Goal: Use online tool/utility: Utilize a website feature to perform a specific function

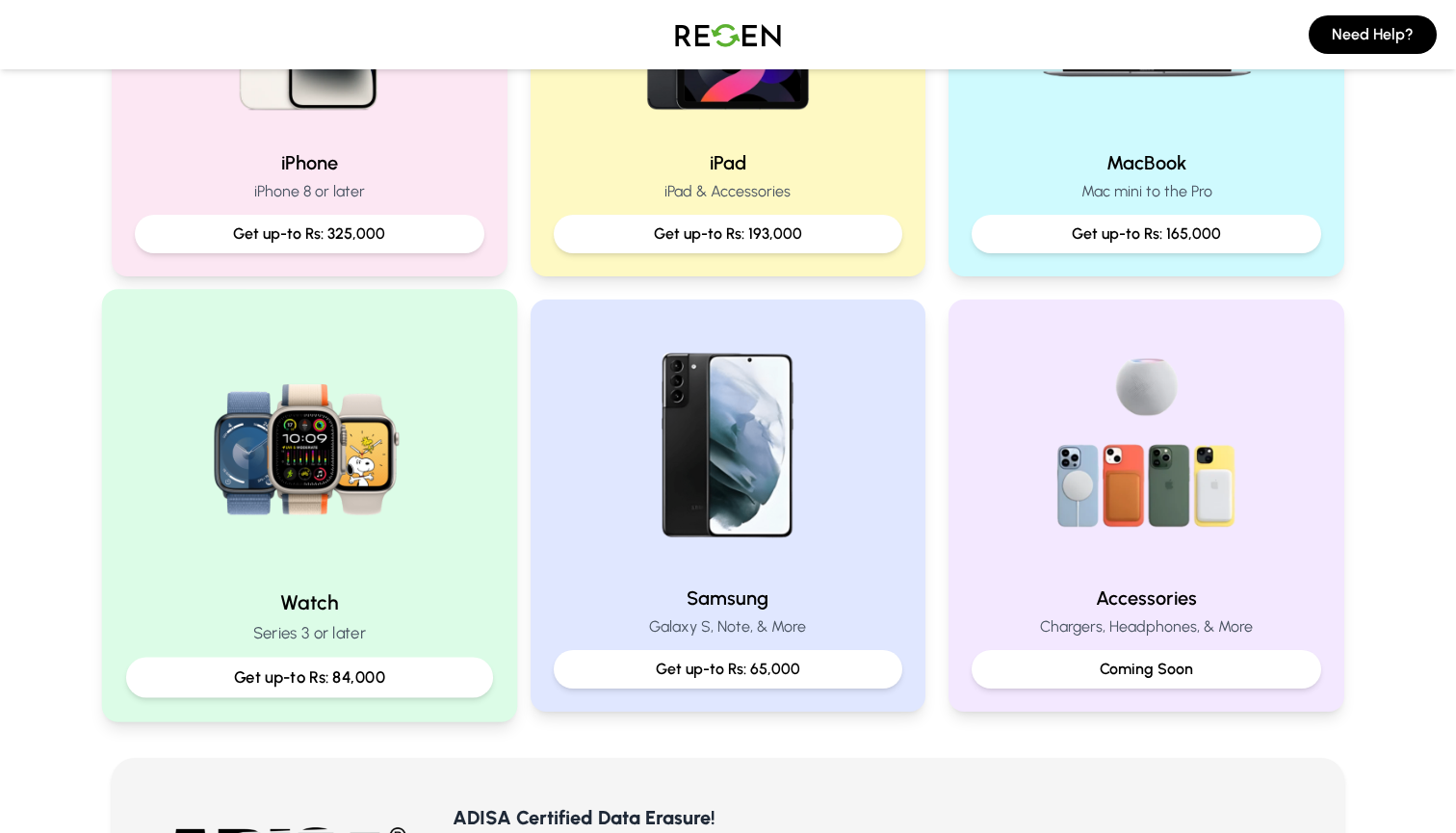
scroll to position [616, 0]
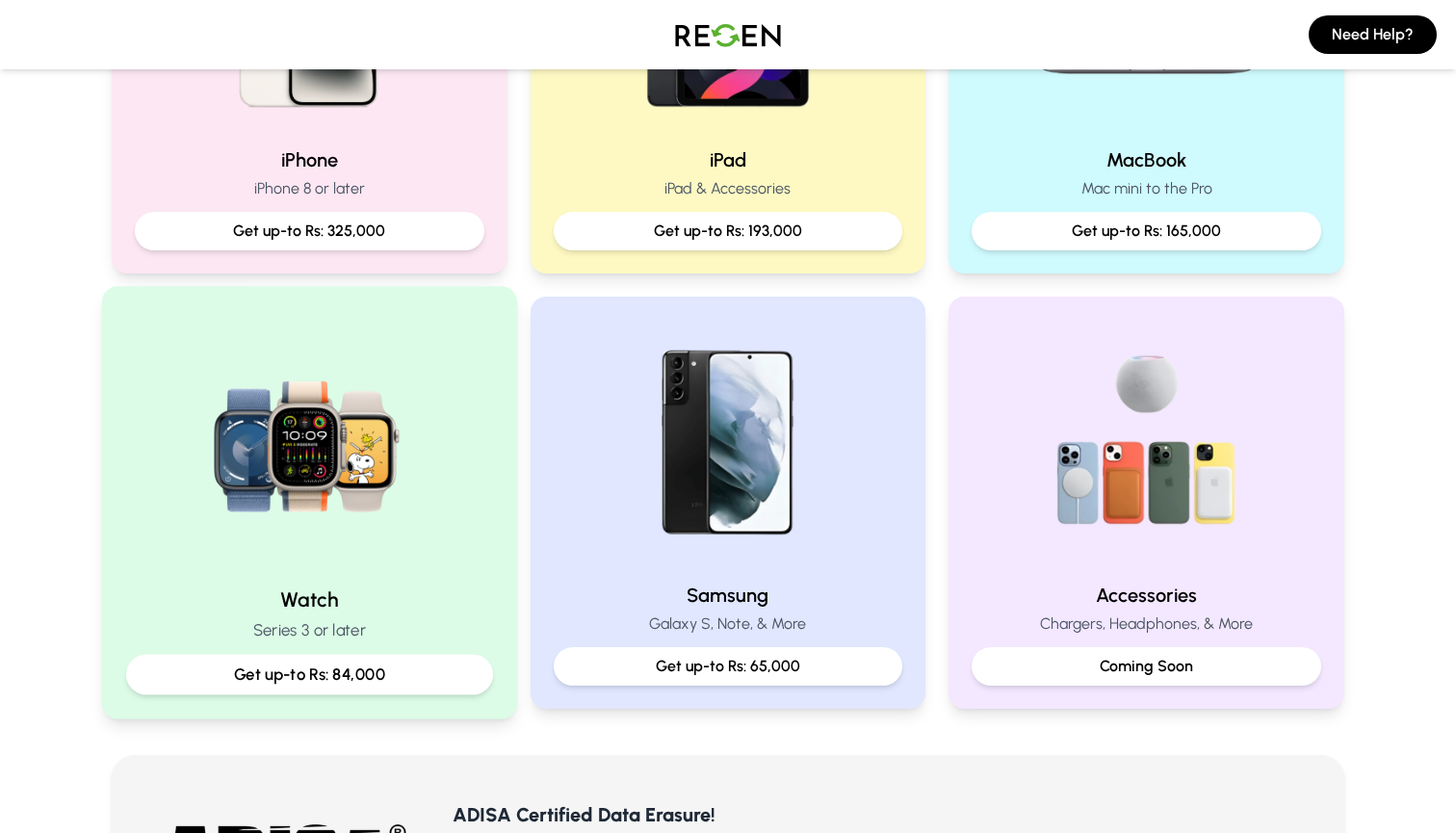
click at [291, 570] on div "Watch Series 3 or later Get up-to Rs: 84,000" at bounding box center [310, 502] width 415 height 432
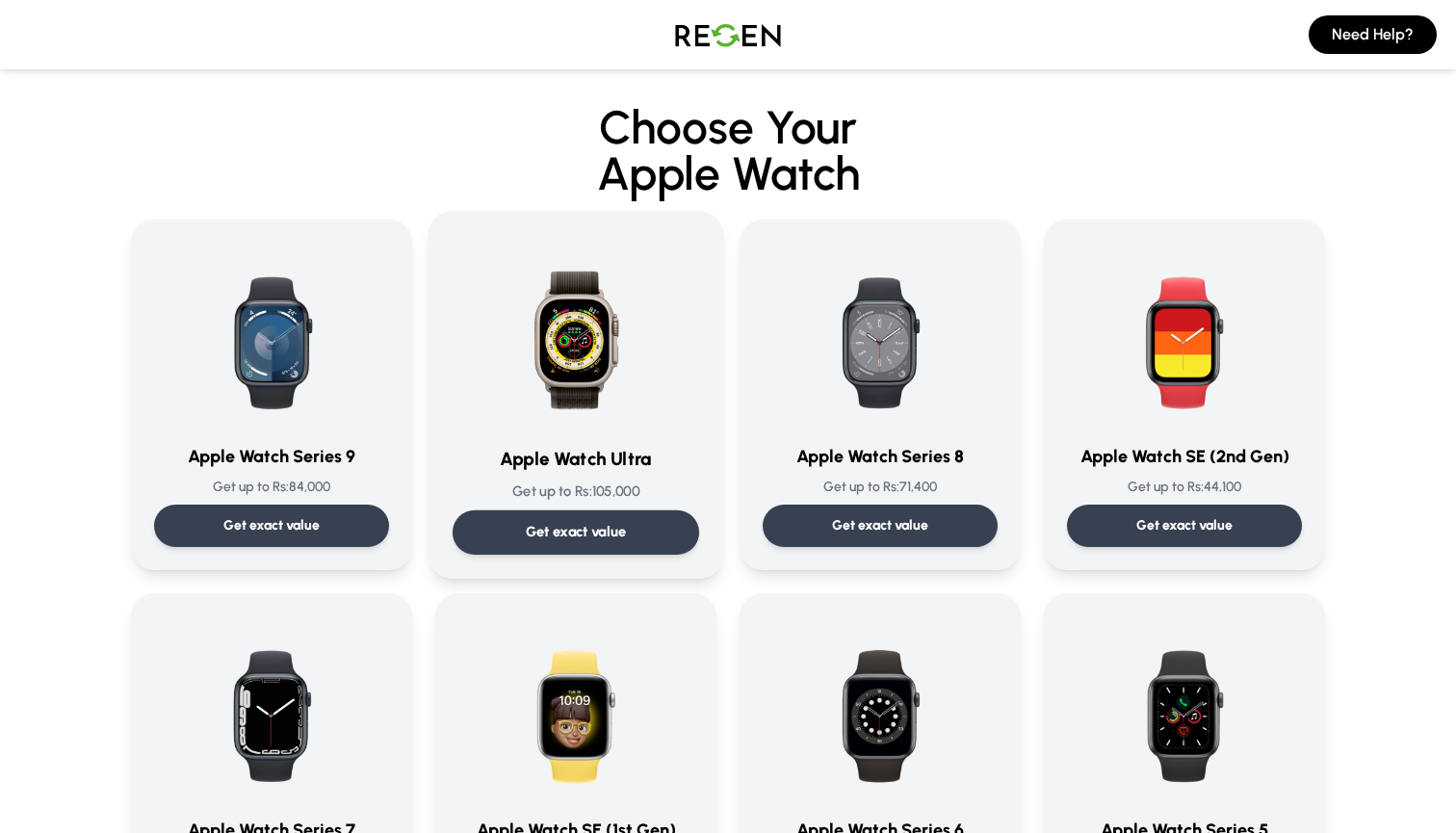
click at [590, 527] on p "Get exact value" at bounding box center [576, 531] width 102 height 20
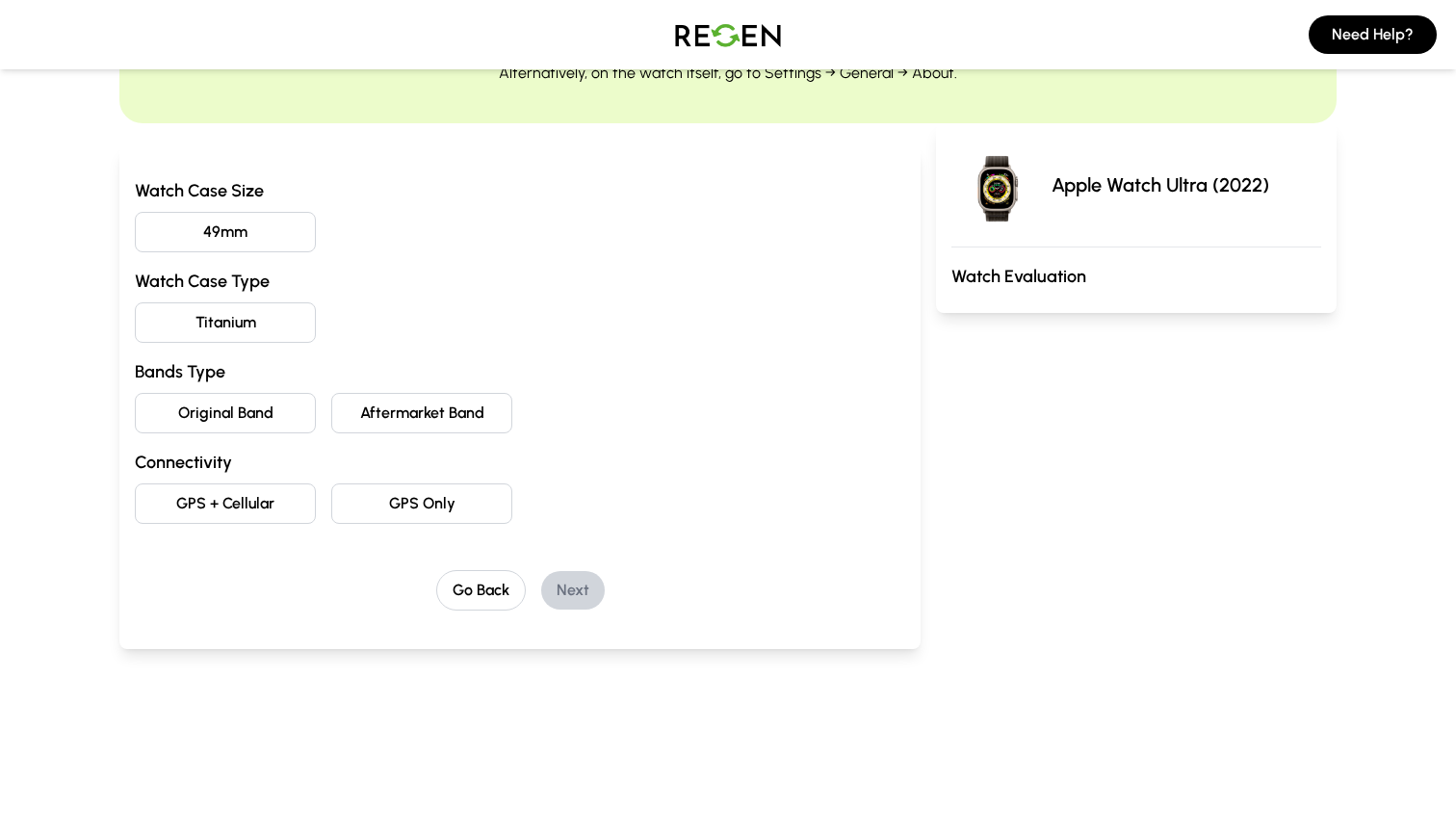
scroll to position [121, 0]
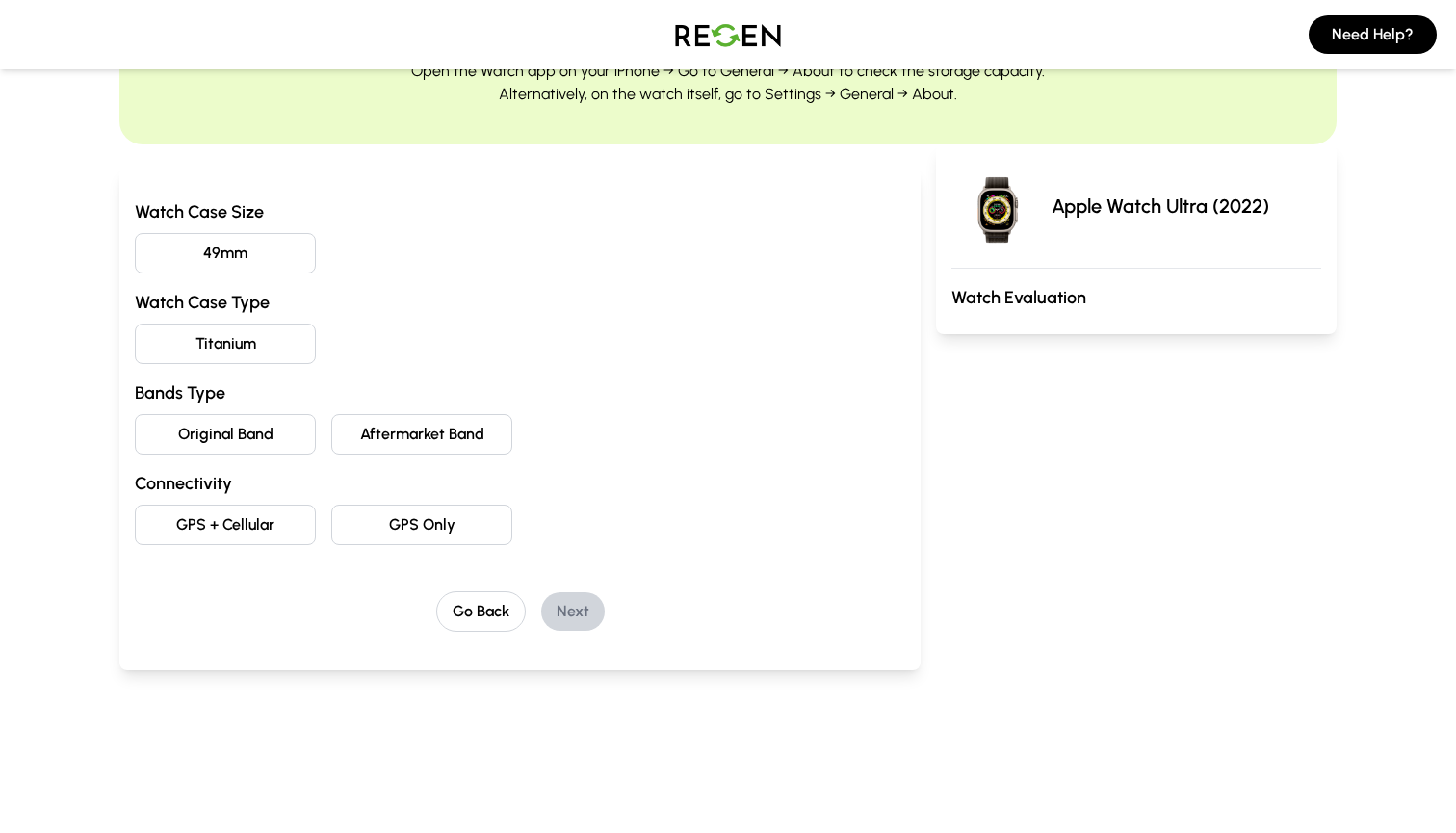
click at [263, 264] on button "49mm" at bounding box center [225, 253] width 181 height 41
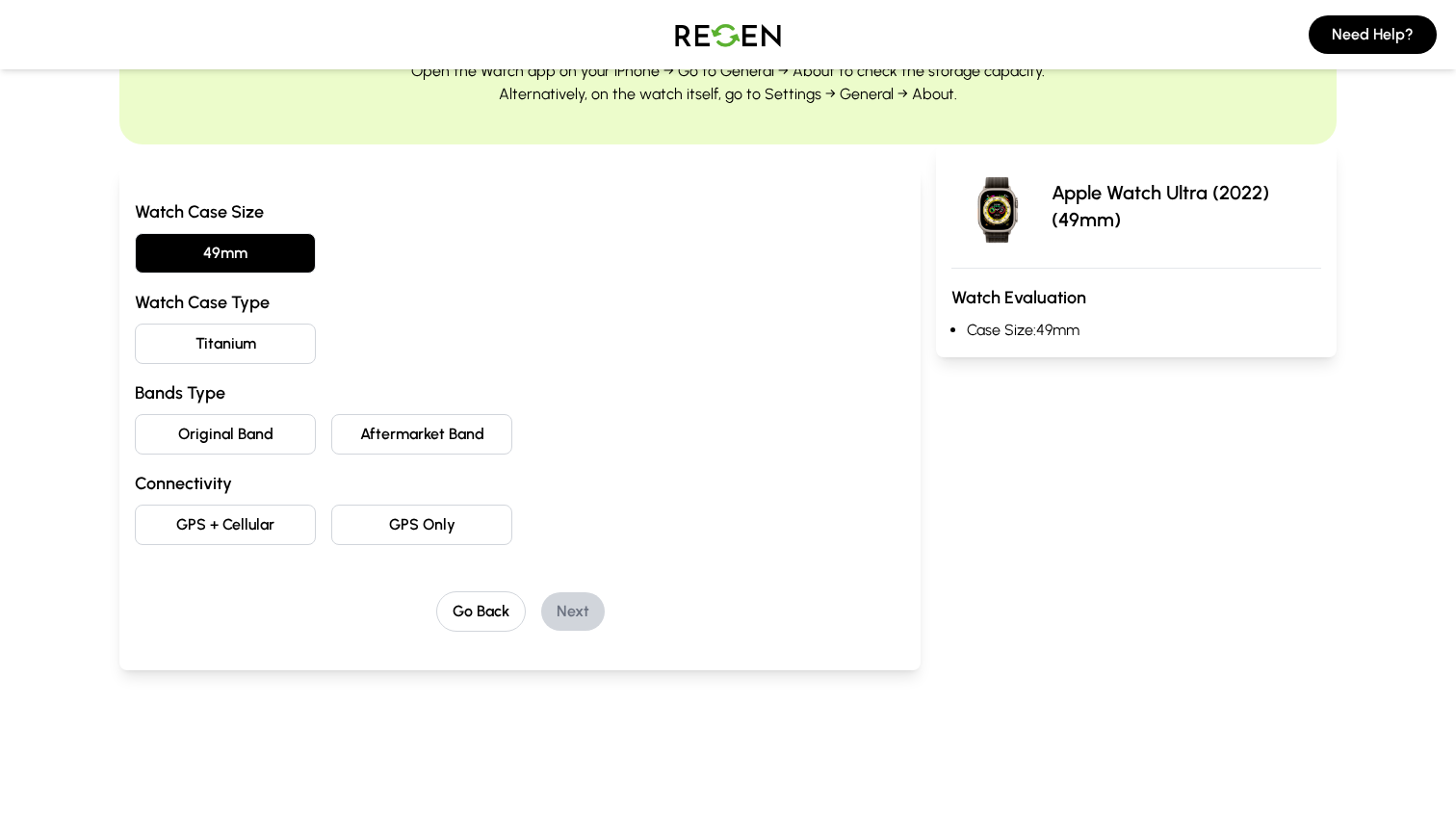
click at [259, 342] on button "Titanium" at bounding box center [225, 343] width 181 height 41
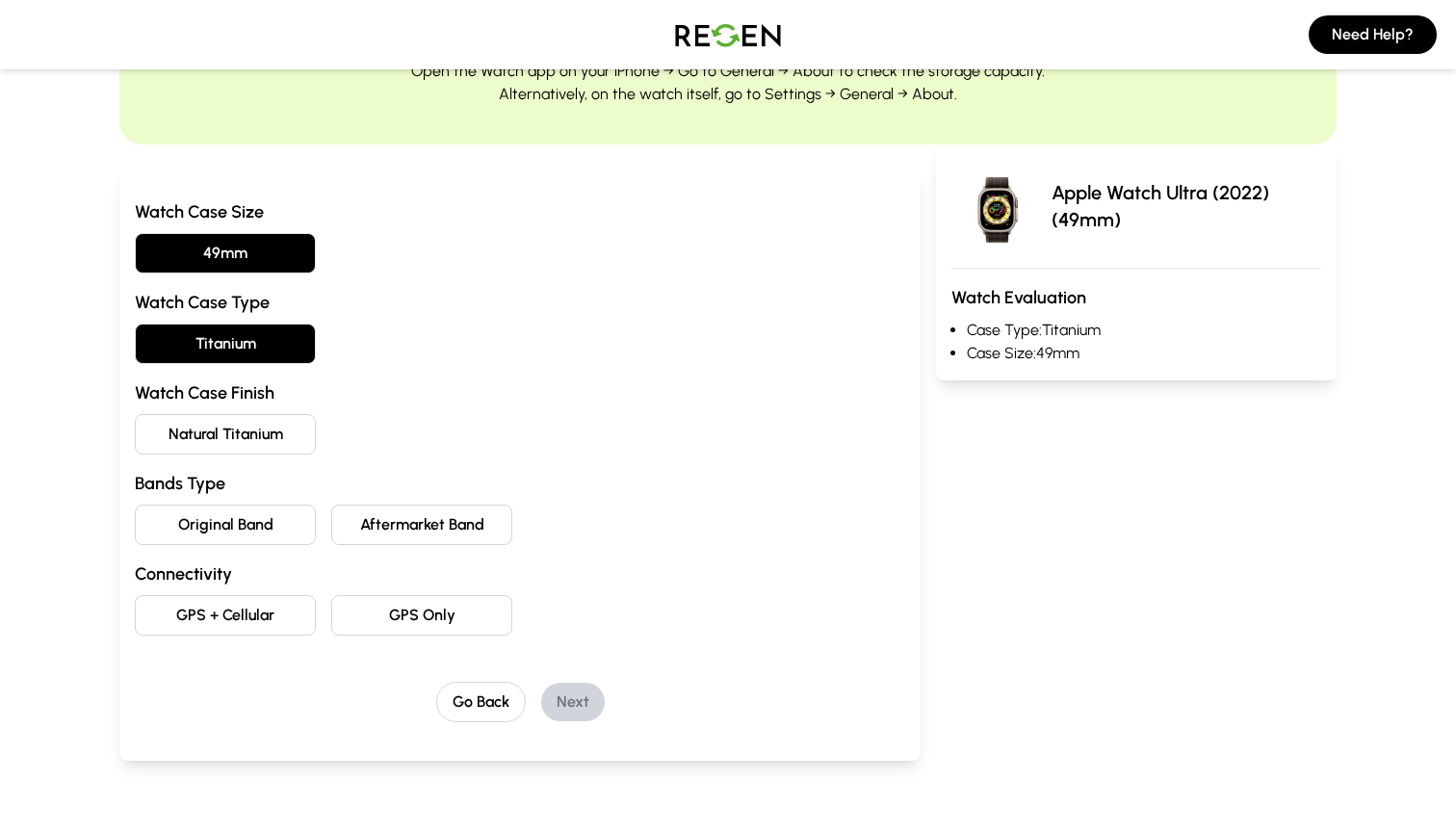
click at [257, 441] on button "Natural Titanium" at bounding box center [225, 434] width 181 height 41
click at [257, 522] on button "Original Band" at bounding box center [225, 524] width 181 height 41
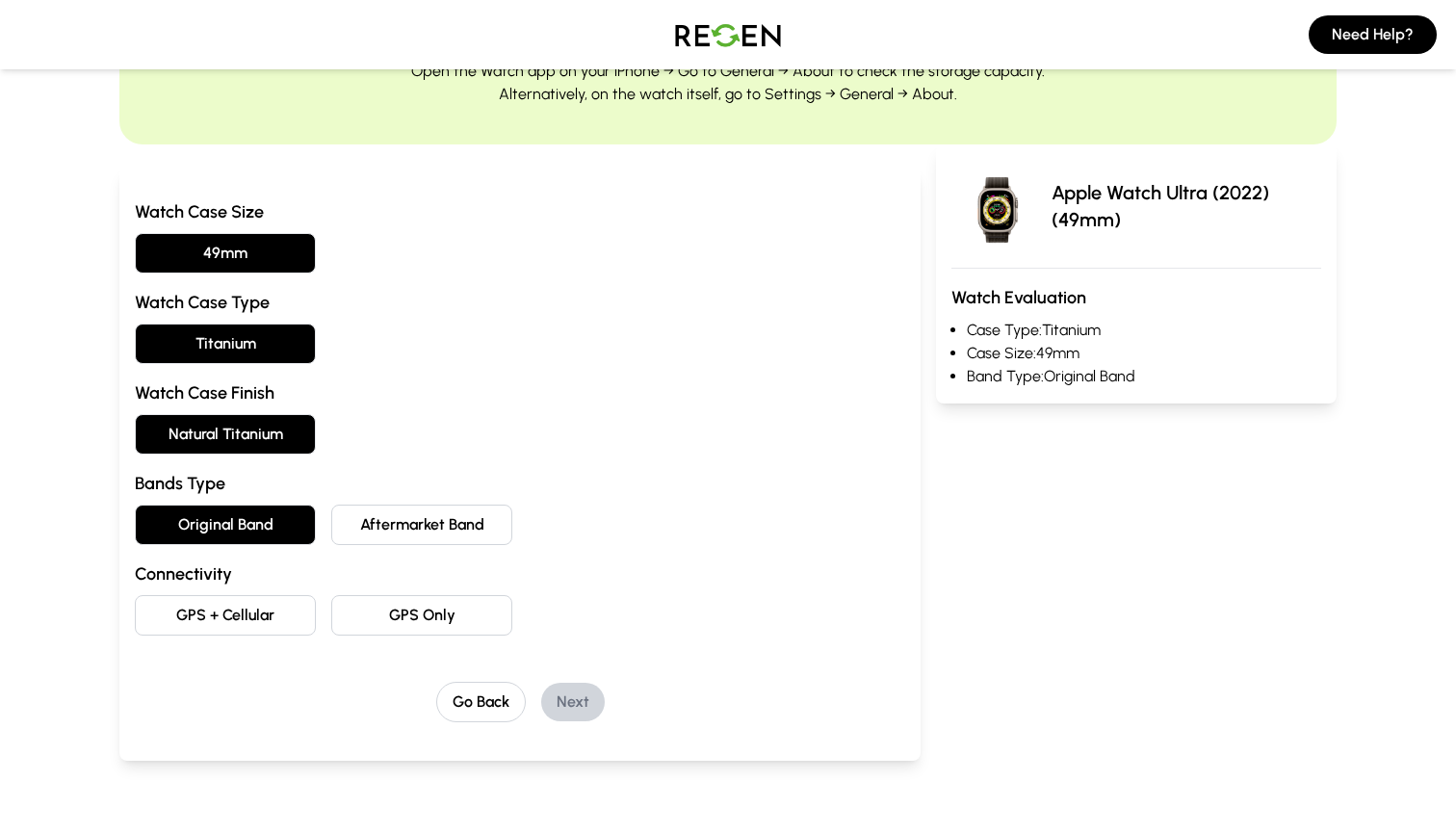
click at [257, 622] on button "GPS + Cellular" at bounding box center [225, 615] width 181 height 41
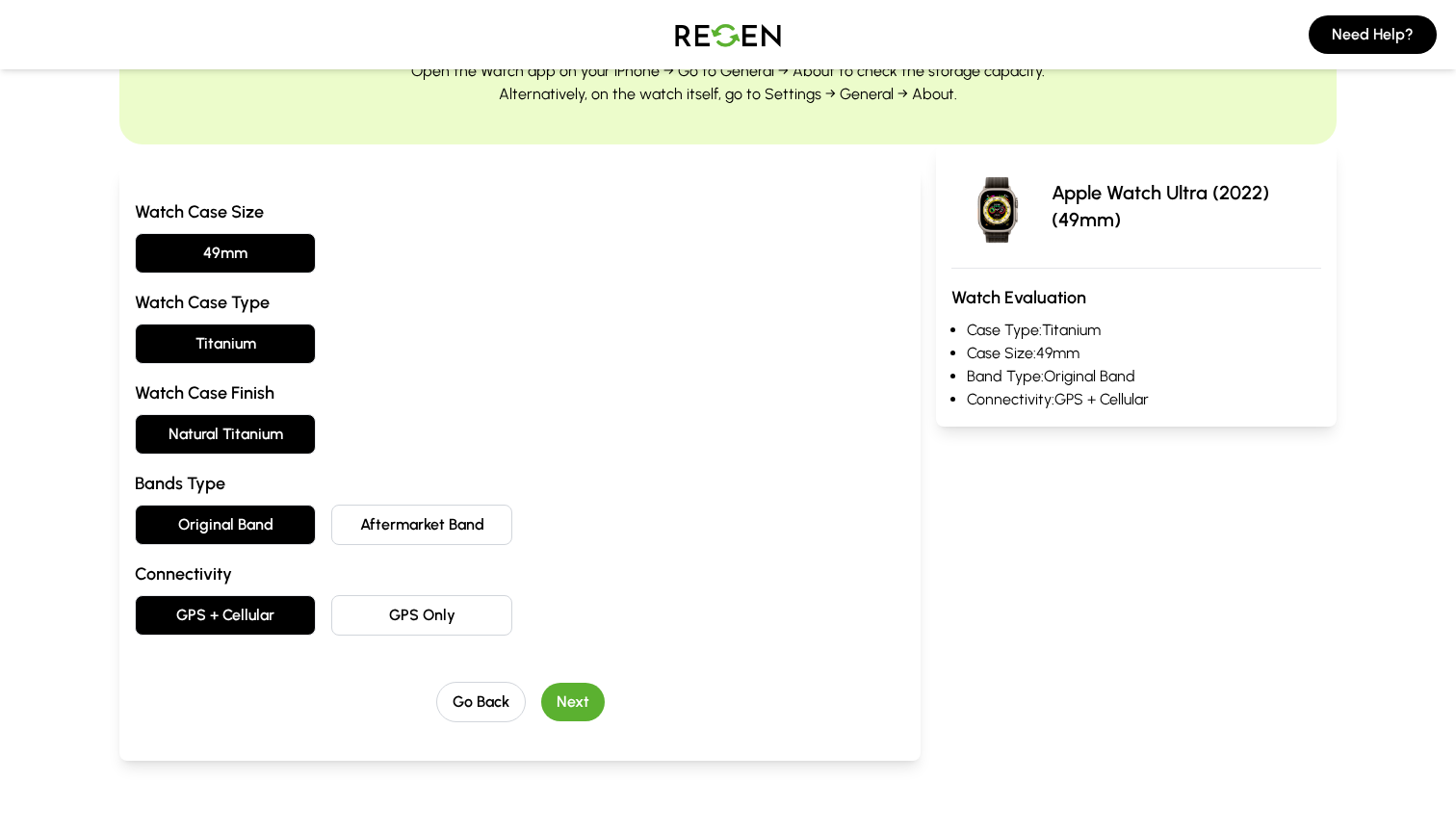
click at [572, 698] on button "Next" at bounding box center [573, 702] width 64 height 39
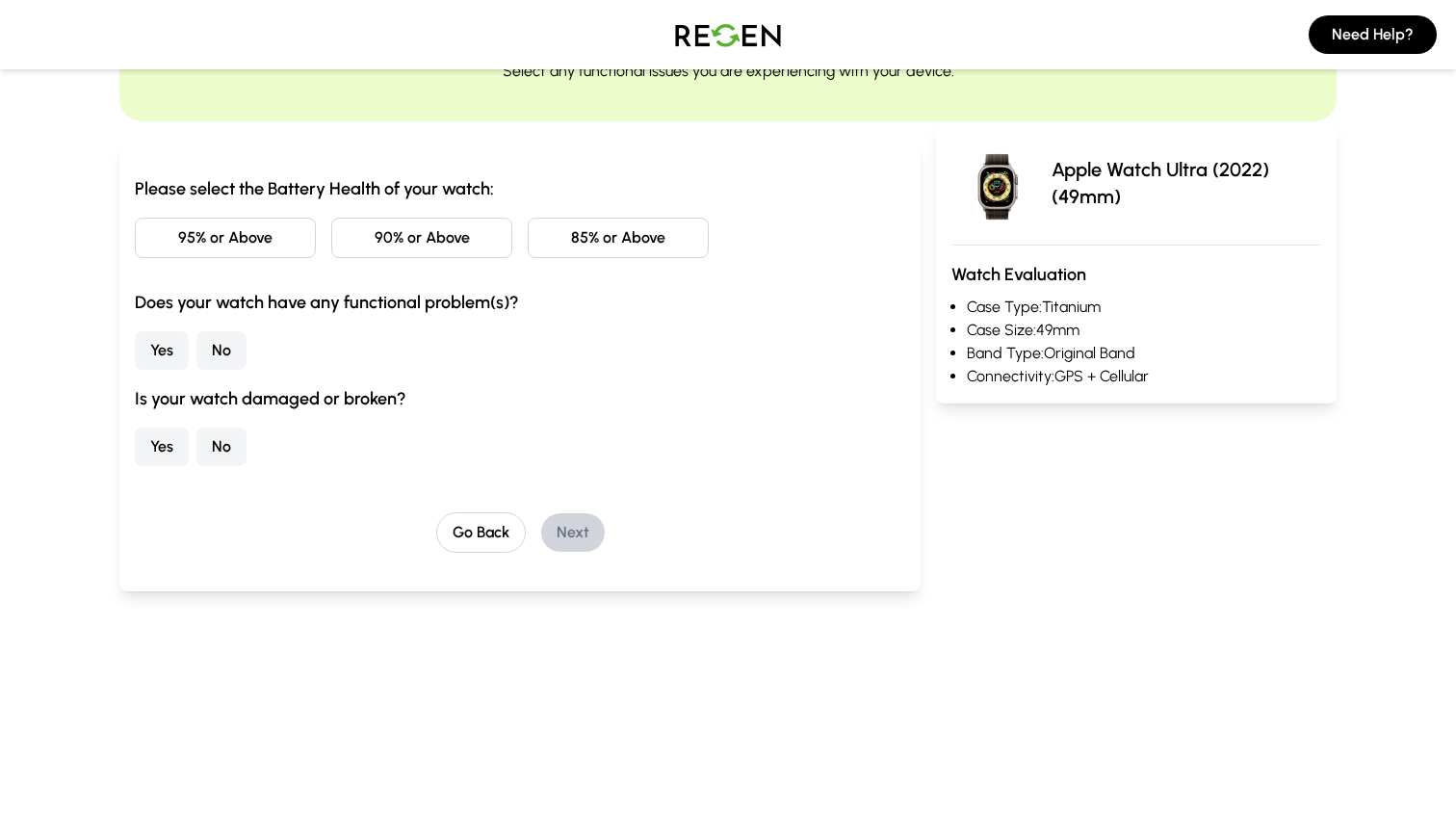
scroll to position [0, 0]
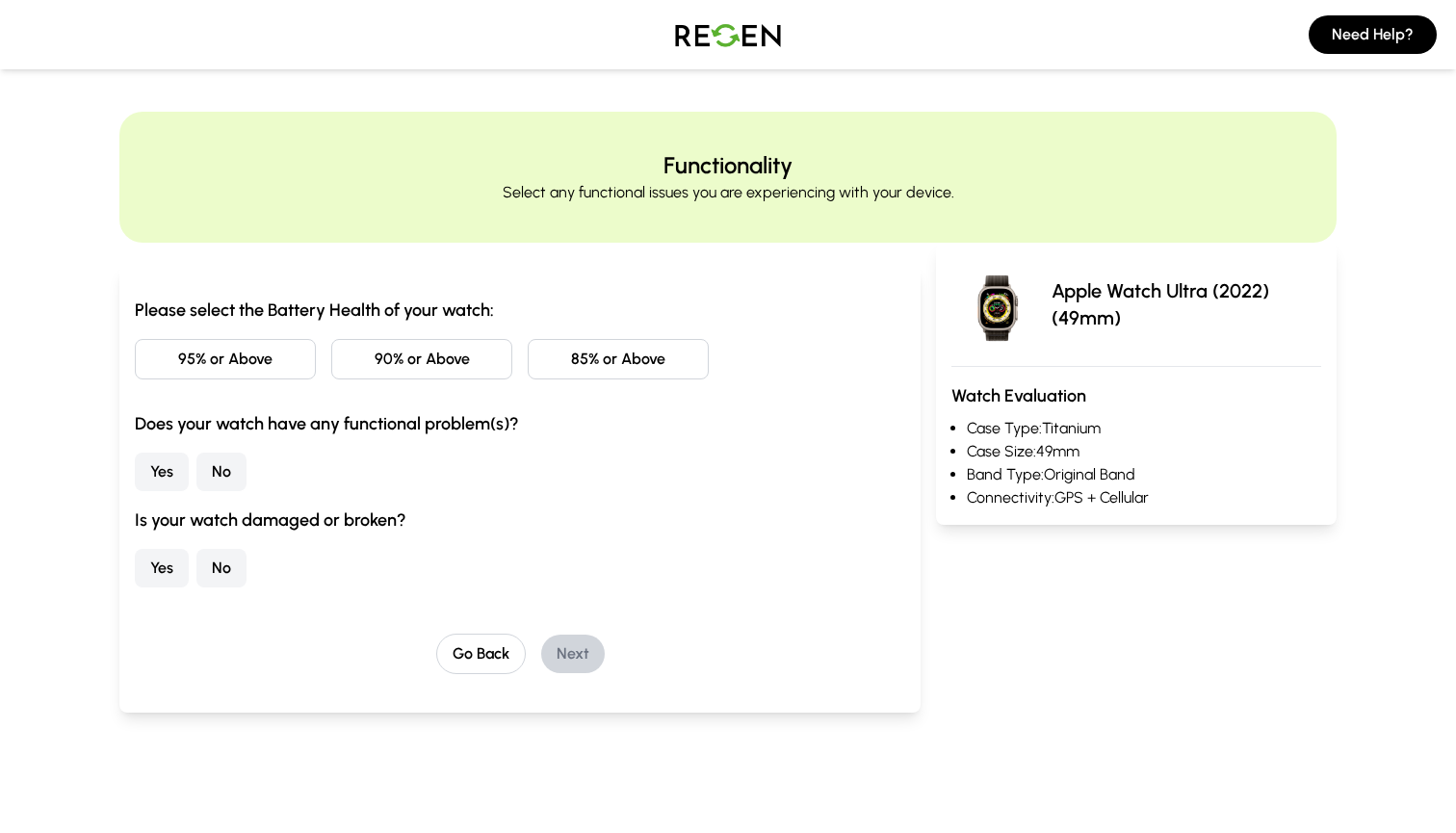
click at [275, 368] on button "95% or Above" at bounding box center [225, 359] width 181 height 41
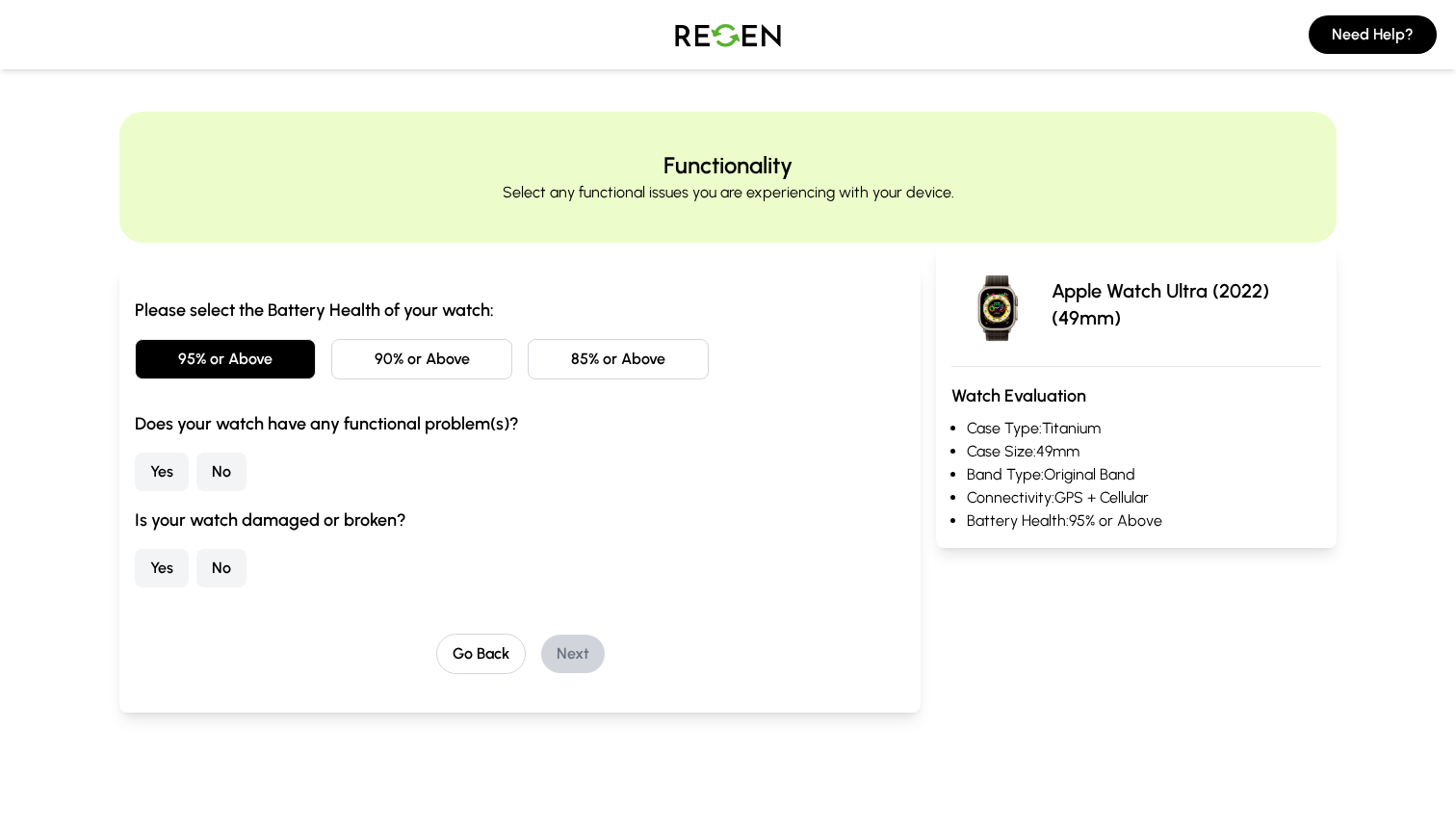
click at [214, 466] on button "No" at bounding box center [221, 472] width 50 height 39
click at [212, 560] on button "No" at bounding box center [221, 568] width 50 height 39
click at [575, 653] on button "Next" at bounding box center [573, 654] width 64 height 39
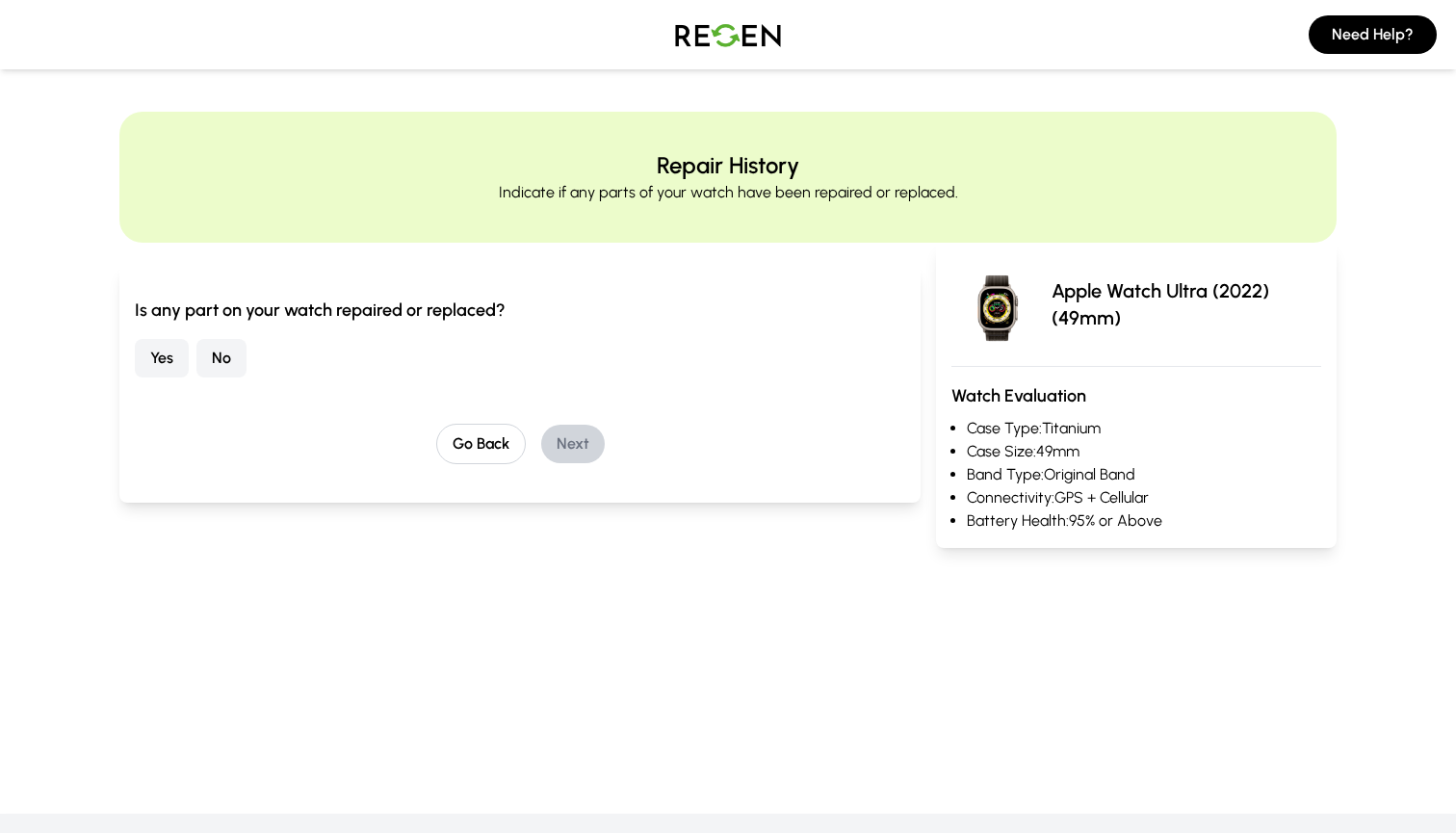
click at [224, 357] on button "No" at bounding box center [221, 358] width 50 height 39
click at [578, 431] on button "Next" at bounding box center [573, 444] width 64 height 39
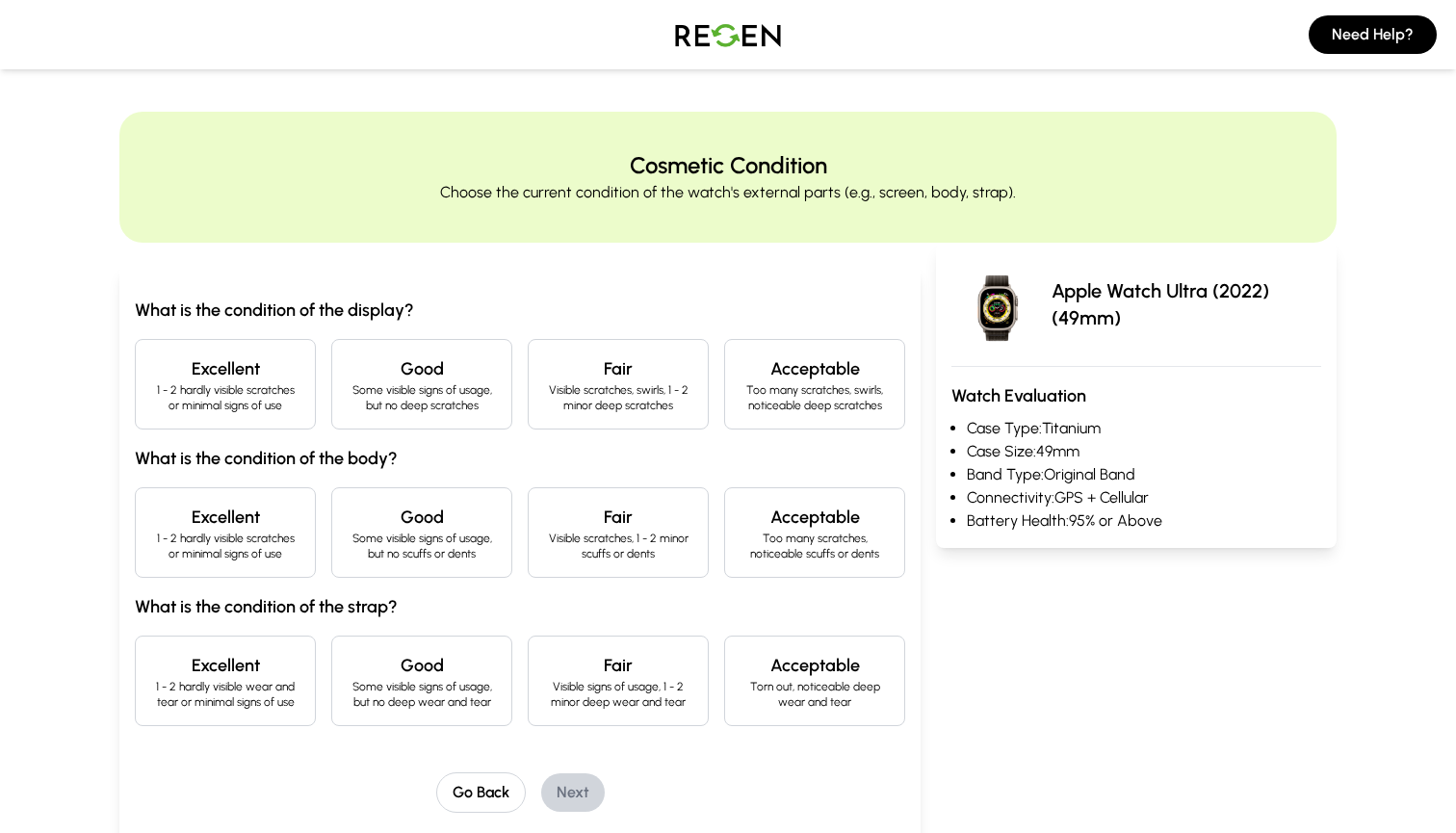
click at [268, 389] on p "1 - 2 hardly visible scratches or minimal signs of use" at bounding box center [225, 397] width 148 height 31
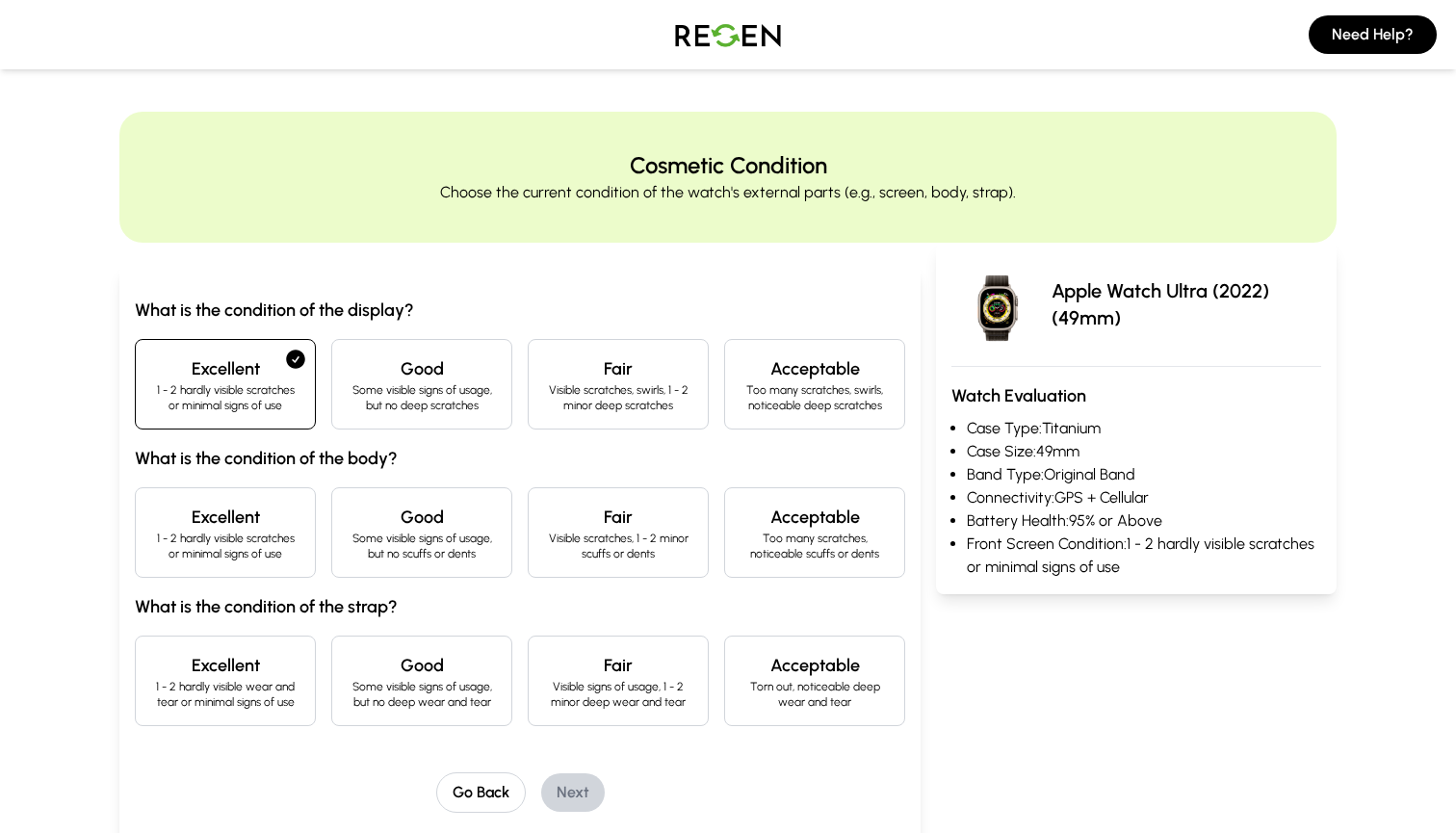
click at [253, 502] on div "Excellent 1 - 2 hardly visible scratches or minimal signs of use" at bounding box center [225, 532] width 181 height 91
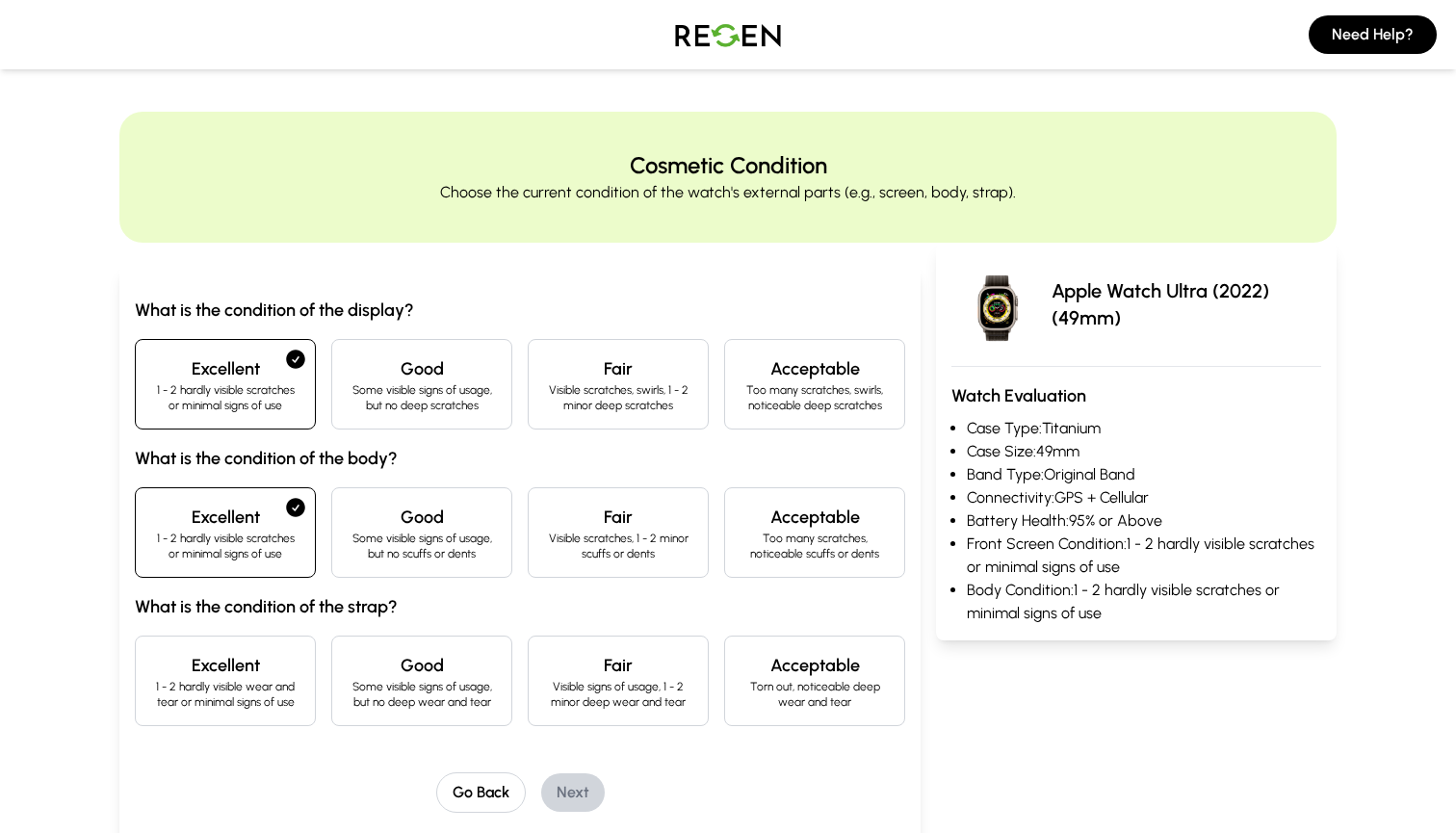
click at [245, 708] on p "1 - 2 hardly visible wear and tear or minimal signs of use" at bounding box center [225, 694] width 148 height 31
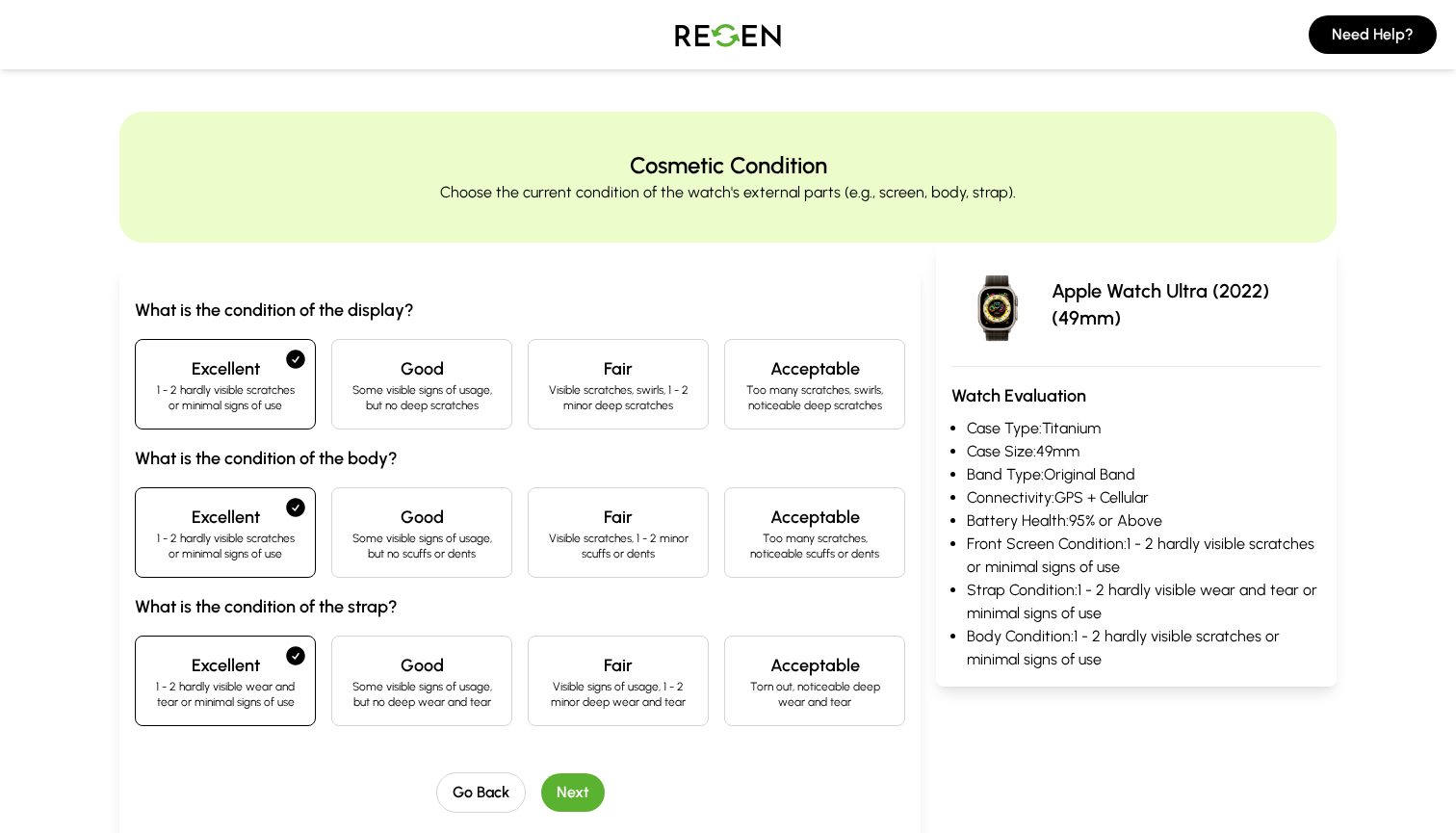
click at [570, 791] on button "Next" at bounding box center [573, 792] width 64 height 39
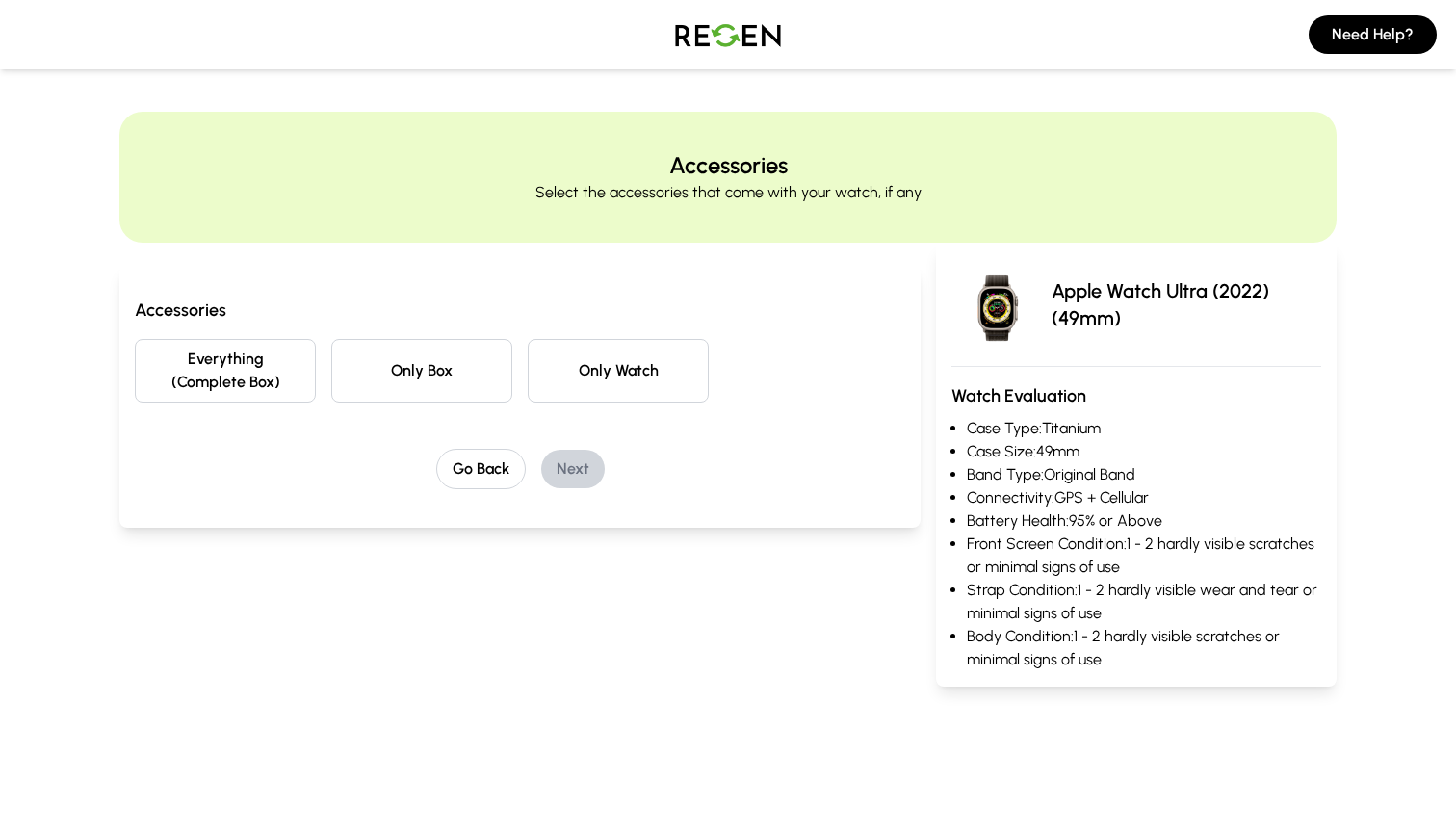
click at [240, 360] on button "Everything (Complete Box)" at bounding box center [225, 371] width 181 height 64
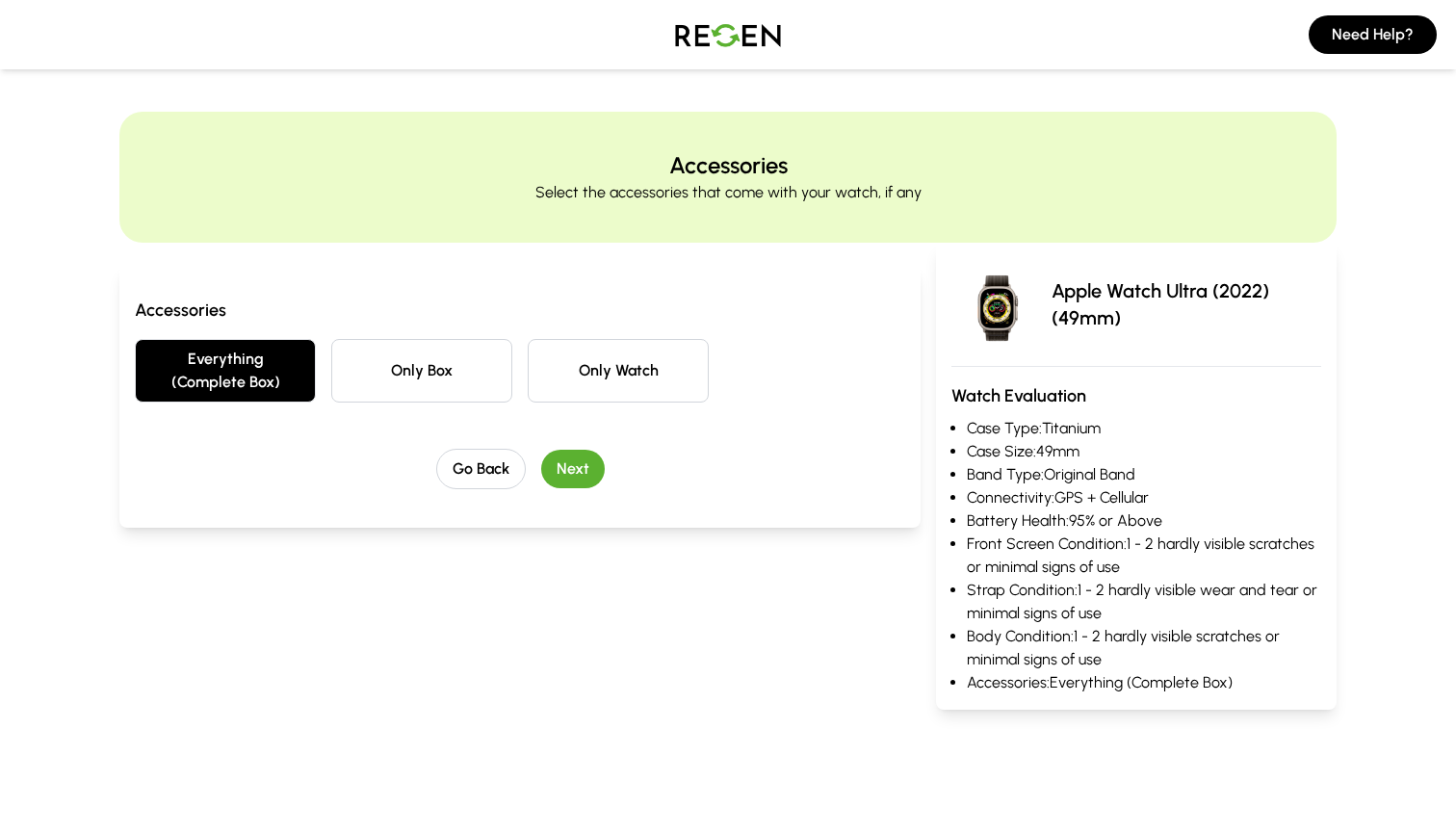
click at [579, 460] on button "Next" at bounding box center [573, 469] width 64 height 39
